Goal: Transaction & Acquisition: Subscribe to service/newsletter

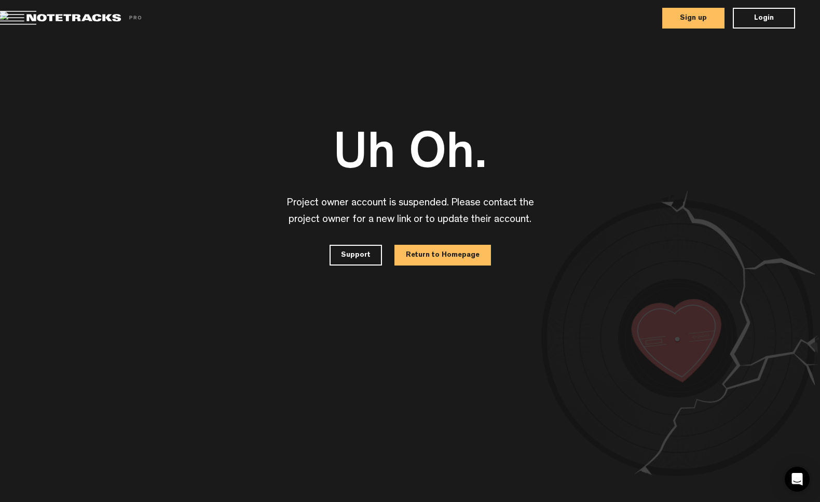
click at [419, 254] on button "Return to Homepage" at bounding box center [443, 255] width 97 height 21
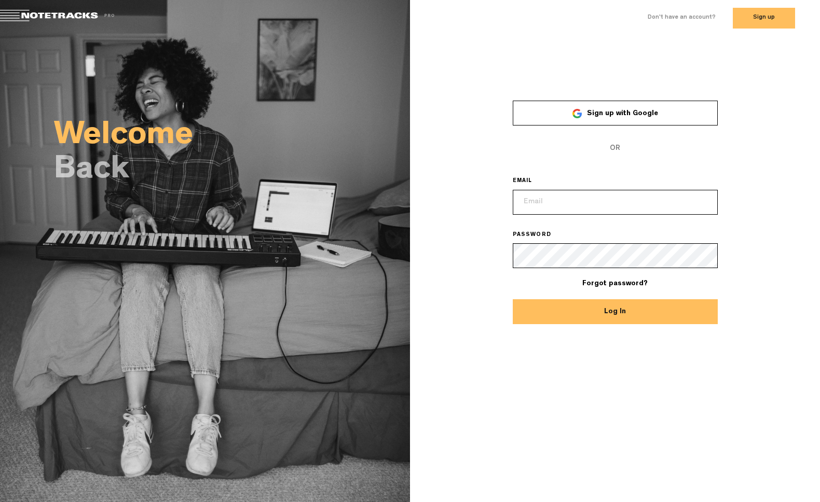
click at [550, 206] on input "email" at bounding box center [615, 202] width 205 height 25
click at [0, 21] on com-1password-button at bounding box center [0, 21] width 0 height 0
type input "alain.roche@pianovertical.com"
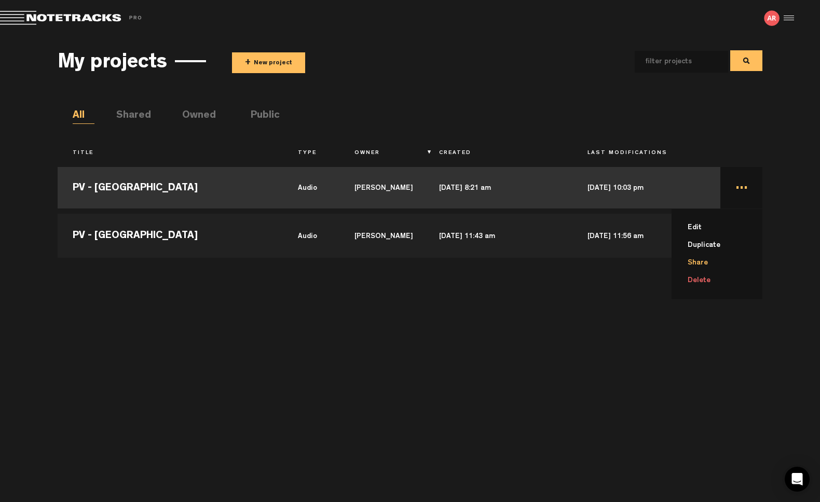
click at [699, 263] on li "Share" at bounding box center [723, 263] width 78 height 18
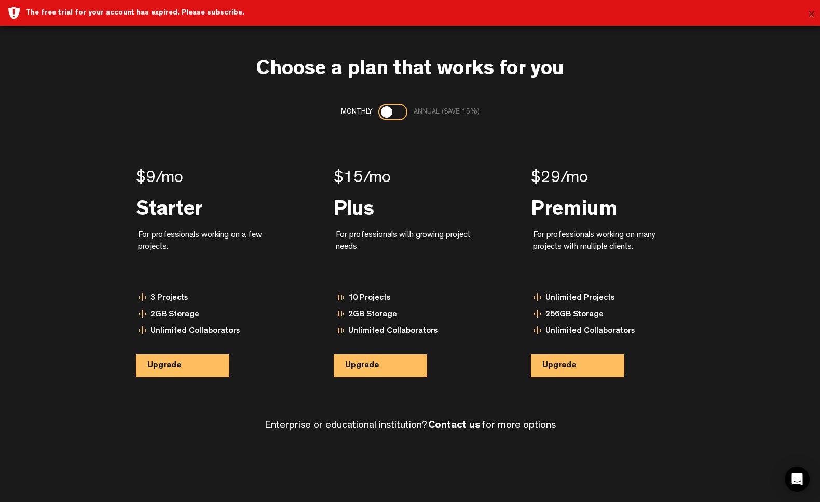
click at [808, 12] on button "×" at bounding box center [812, 15] width 8 height 21
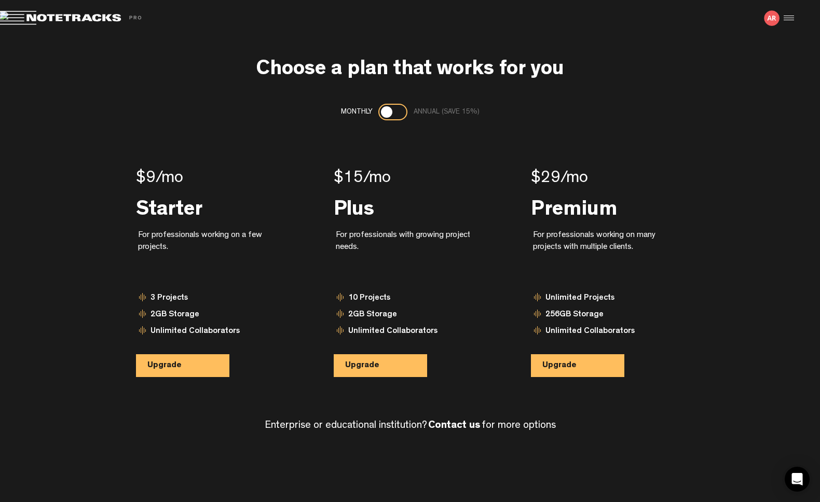
click at [769, 19] on img at bounding box center [772, 18] width 16 height 16
click at [401, 114] on div at bounding box center [392, 112] width 29 height 17
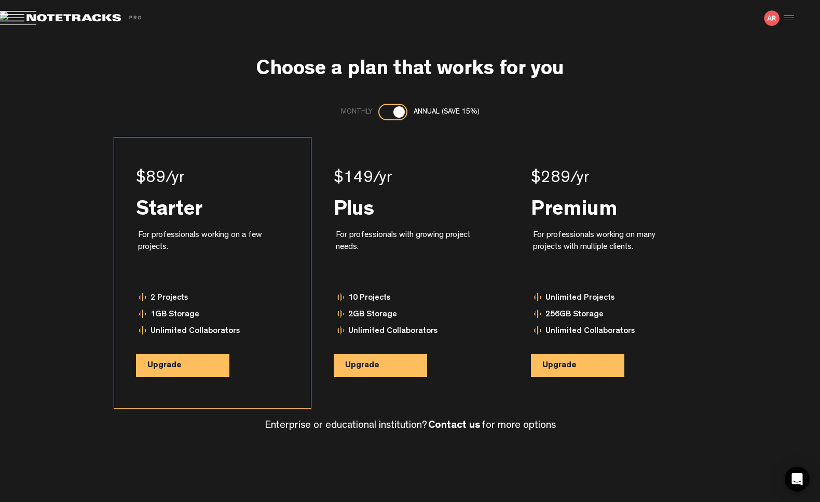
click at [202, 368] on button "Upgrade" at bounding box center [182, 366] width 93 height 23
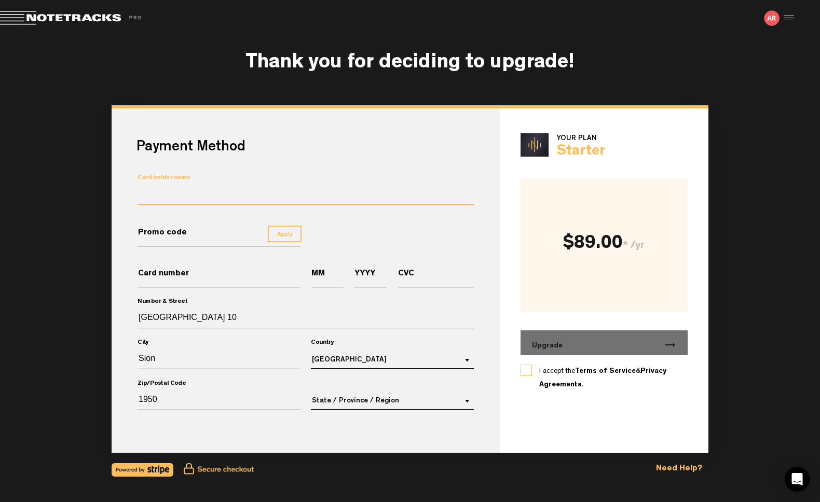
click at [262, 195] on input "Card holder name" at bounding box center [306, 195] width 336 height 19
type input "[PERSON_NAME]"
type input "[CREDIT_CARD_NUMBER]"
type input "12"
type input "2025"
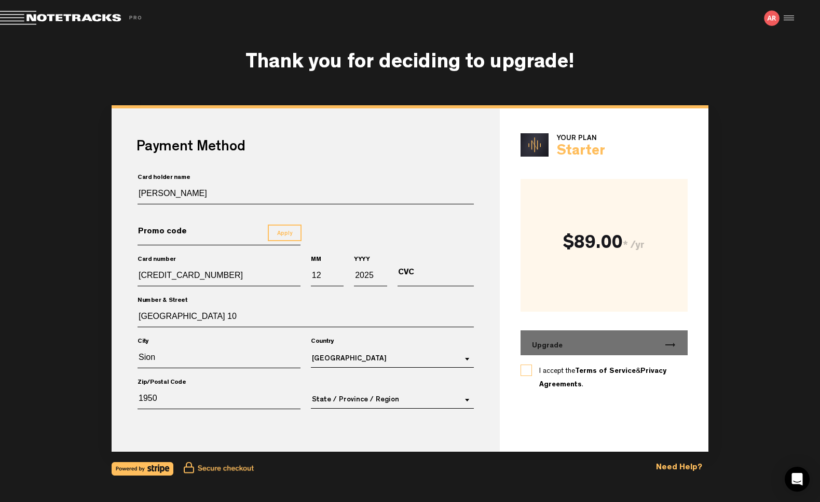
type input "180"
click at [539, 370] on label "I accept the Terms of Service & Privacy Agreements ." at bounding box center [604, 378] width 130 height 27
click at [0, 0] on input "I accept the Terms of Service & Privacy Agreements ." at bounding box center [0, 0] width 0 height 0
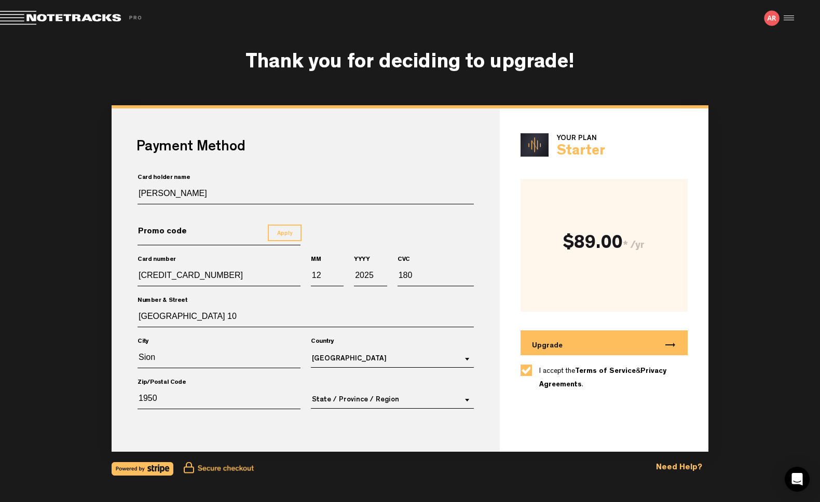
click at [631, 341] on button "Upgrade trending_flat" at bounding box center [605, 343] width 168 height 25
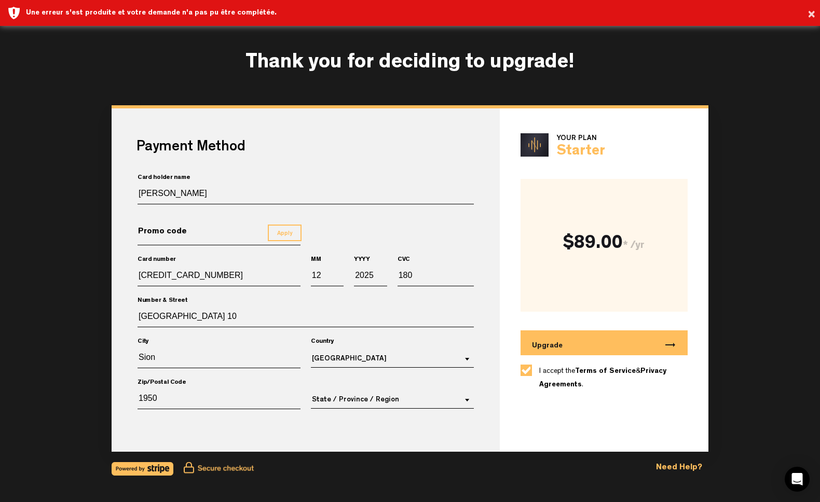
click at [608, 349] on button "Upgrade trending_flat" at bounding box center [605, 343] width 168 height 25
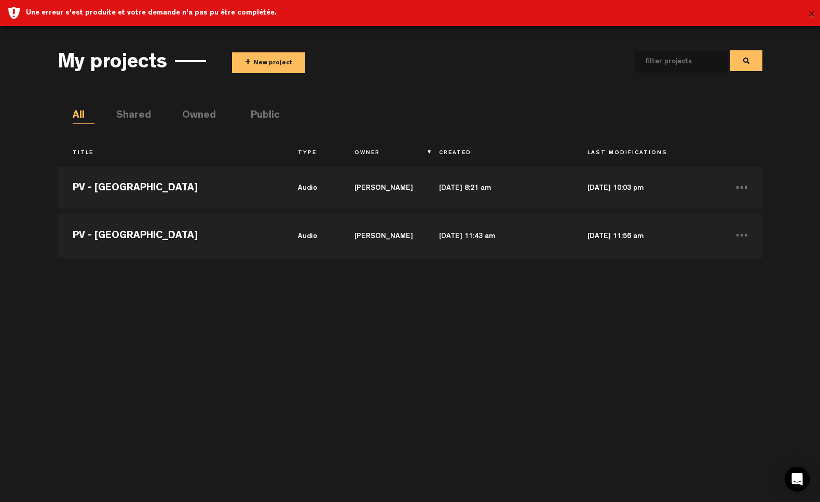
click at [810, 11] on button "×" at bounding box center [812, 15] width 8 height 21
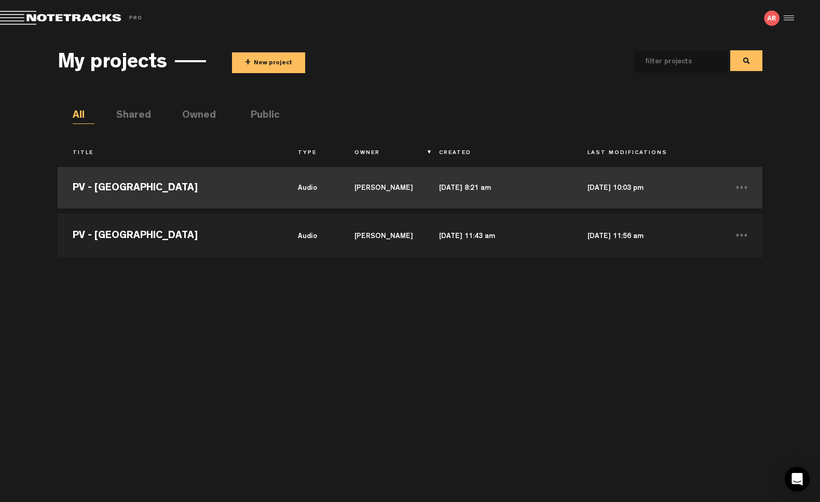
click at [389, 185] on td "[PERSON_NAME]" at bounding box center [381, 188] width 85 height 47
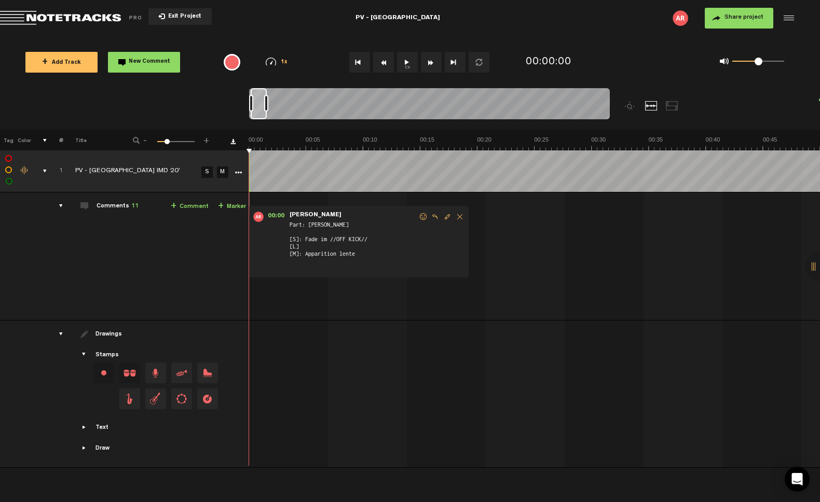
click at [725, 19] on span "Share project" at bounding box center [744, 18] width 39 height 6
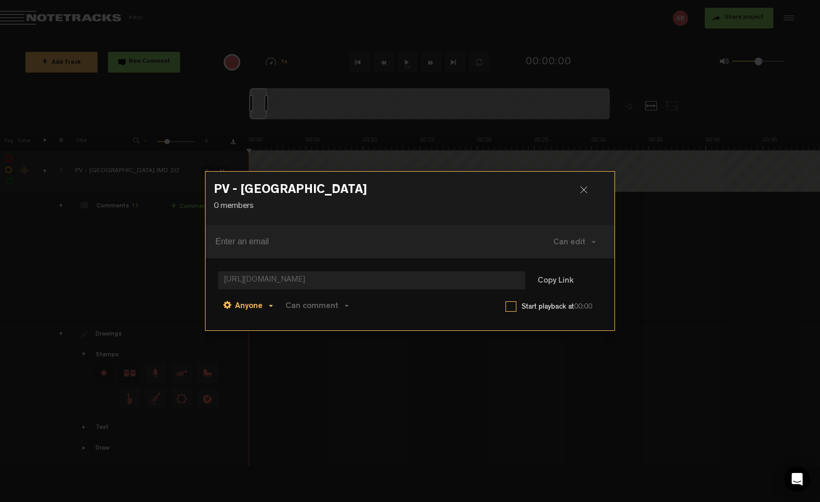
click at [269, 306] on span at bounding box center [271, 306] width 4 height 2
click at [357, 317] on div "Anyone Anyone Invited members Can comment Can edit Can comment Can view Link co…" at bounding box center [410, 305] width 384 height 25
click at [564, 282] on button "Copy Link" at bounding box center [555, 281] width 57 height 21
click at [547, 406] on div "PV - LAUSANNE 0 members Can edit Can edit Can comment Can view [URL][DOMAIN_NAM…" at bounding box center [410, 251] width 410 height 502
